Goal: Task Accomplishment & Management: Manage account settings

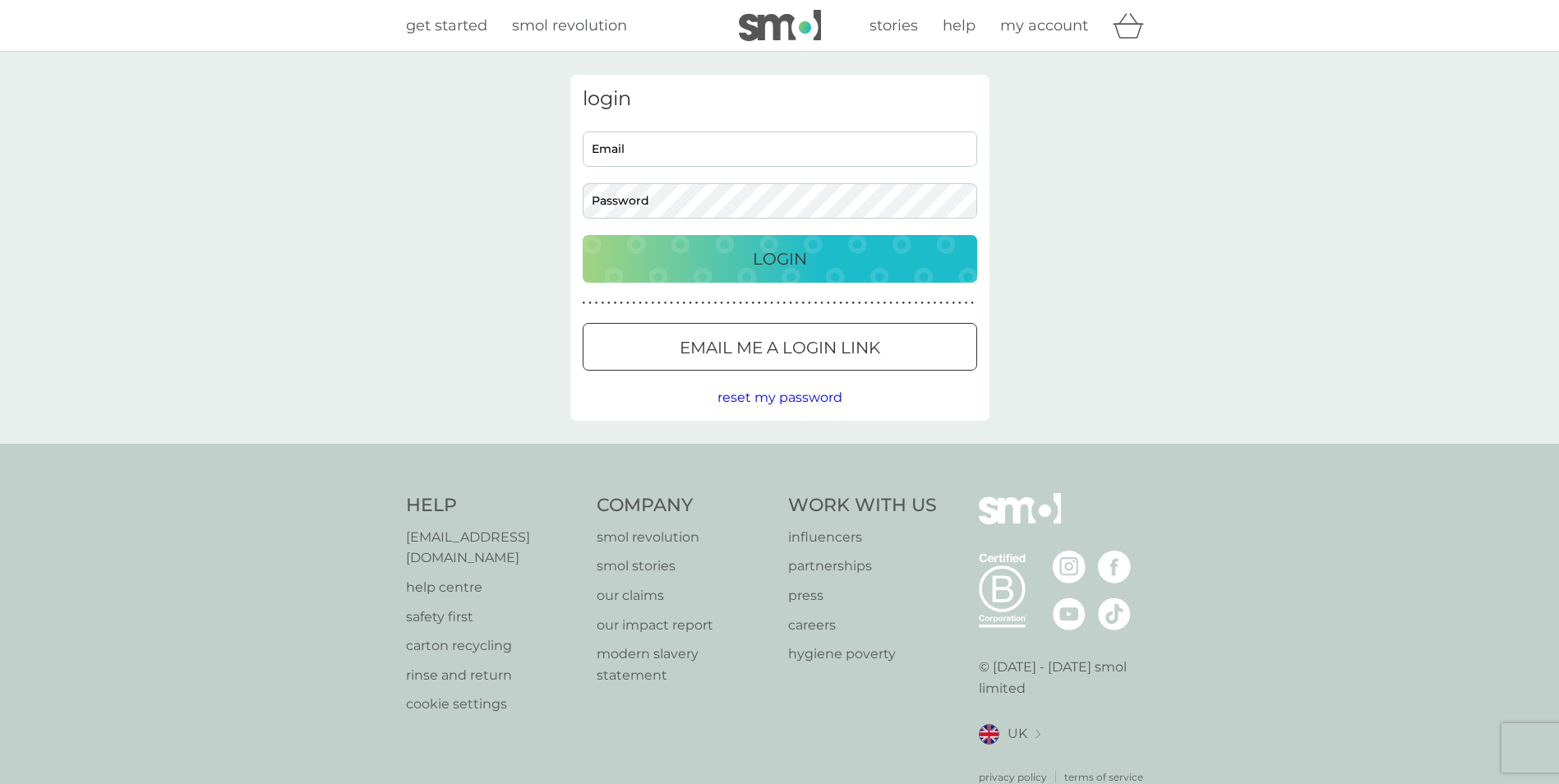
type input "[PERSON_NAME][EMAIL_ADDRESS][DOMAIN_NAME]"
drag, startPoint x: 1348, startPoint y: 161, endPoint x: 1049, endPoint y: 205, distance: 302.2
click at [1348, 161] on div "login [PERSON_NAME][EMAIL_ADDRESS][DOMAIN_NAME] Email Password Login ● ● ● ● ● …" at bounding box center [780, 247] width 1559 height 392
click at [798, 242] on button "Login" at bounding box center [780, 259] width 394 height 48
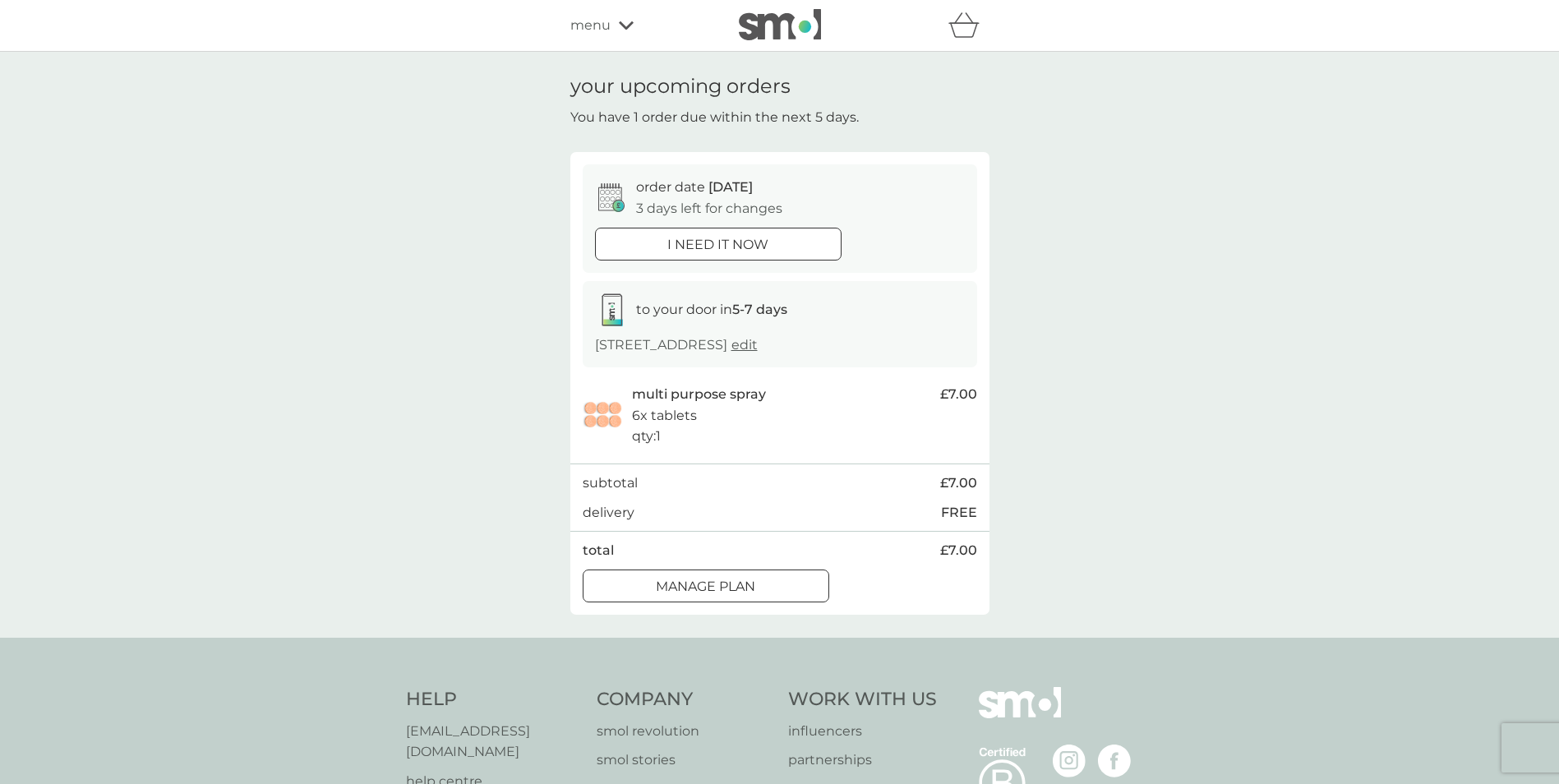
click at [770, 574] on button "Manage plan" at bounding box center [706, 586] width 247 height 33
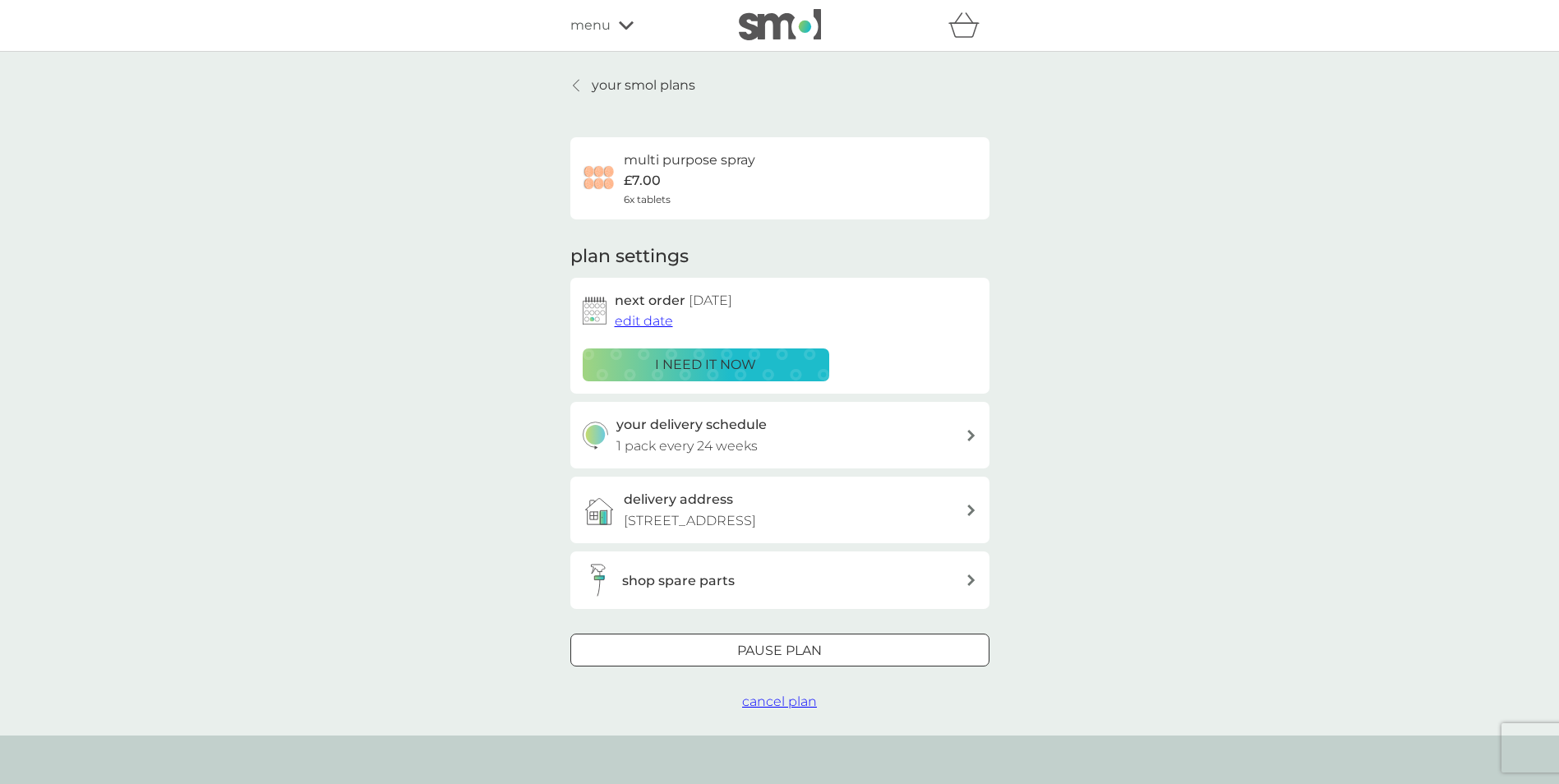
click at [647, 319] on span "edit date" at bounding box center [643, 321] width 59 height 16
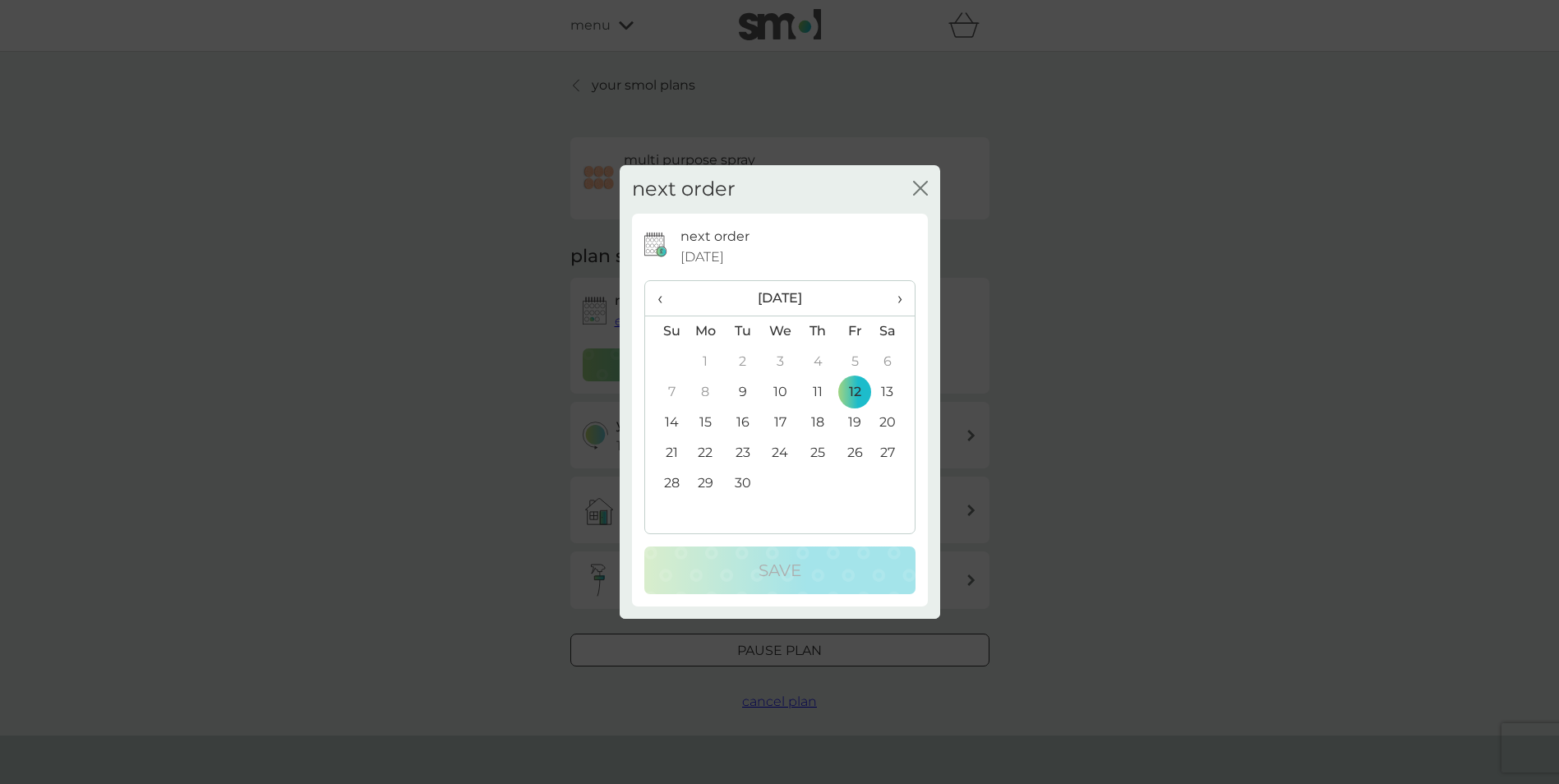
click at [899, 298] on span "›" at bounding box center [893, 298] width 16 height 35
click at [857, 481] on td "31" at bounding box center [855, 483] width 37 height 31
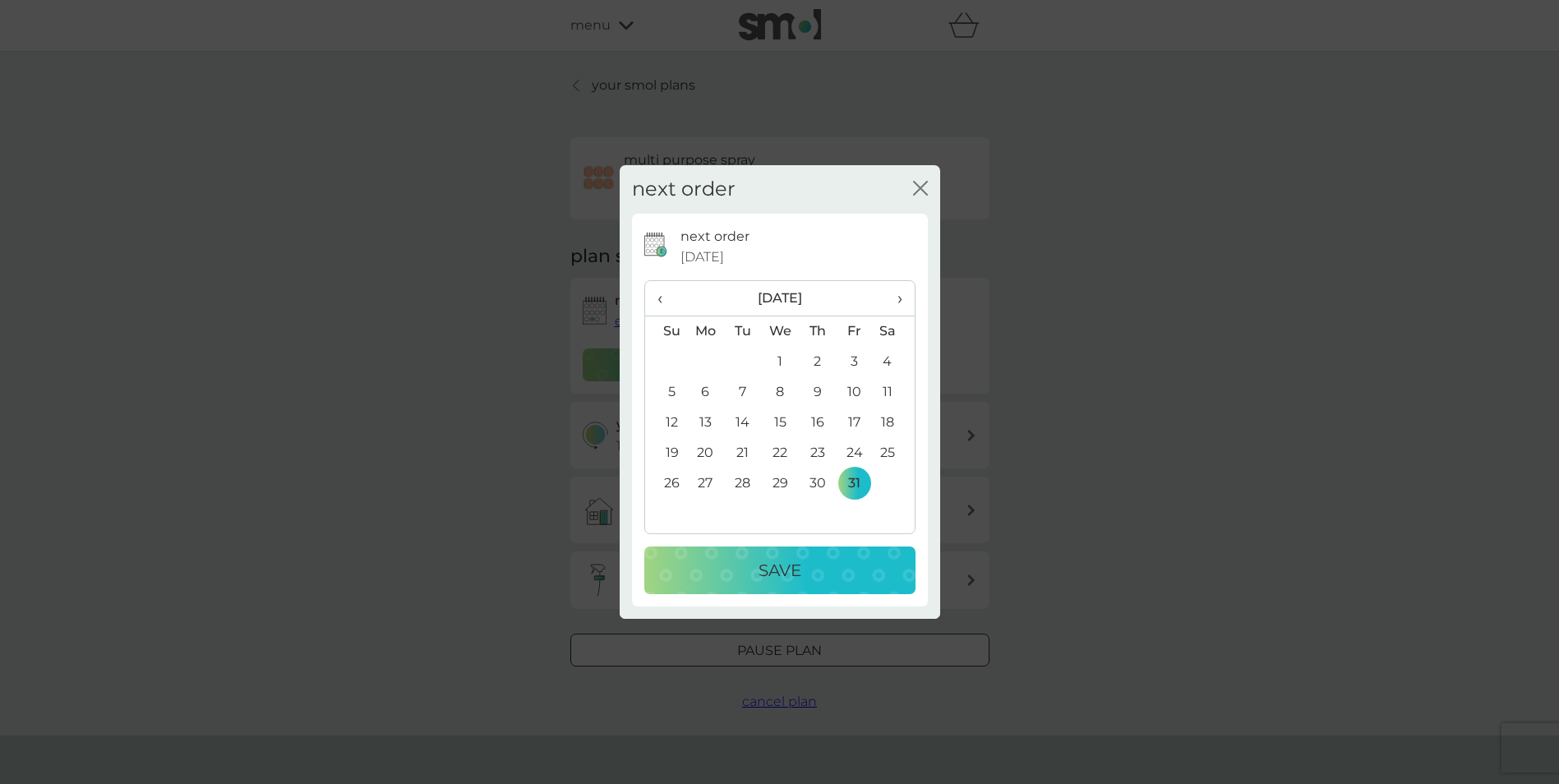
click at [857, 563] on div "Save" at bounding box center [780, 570] width 238 height 26
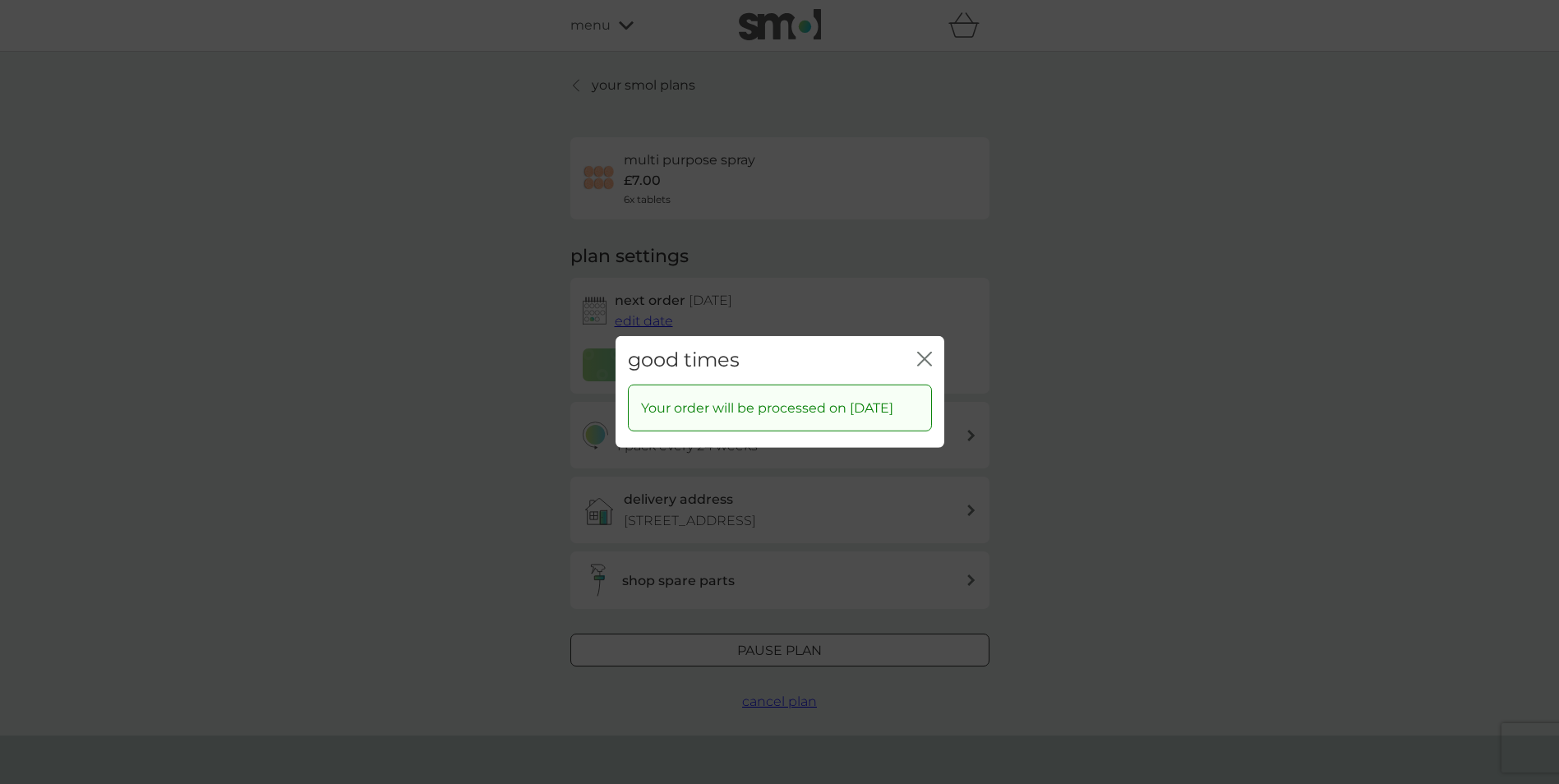
click at [927, 352] on icon "close" at bounding box center [925, 359] width 15 height 15
